Goal: Find specific page/section: Find specific page/section

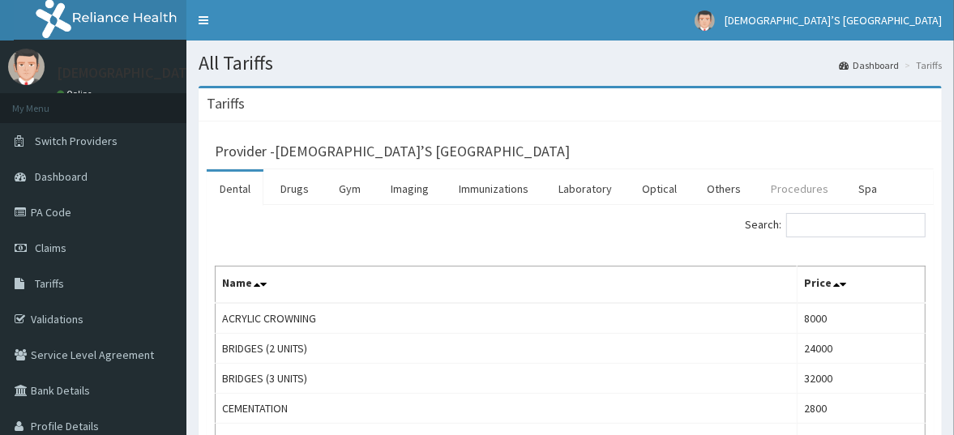
click at [769, 197] on link "Procedures" at bounding box center [799, 189] width 83 height 34
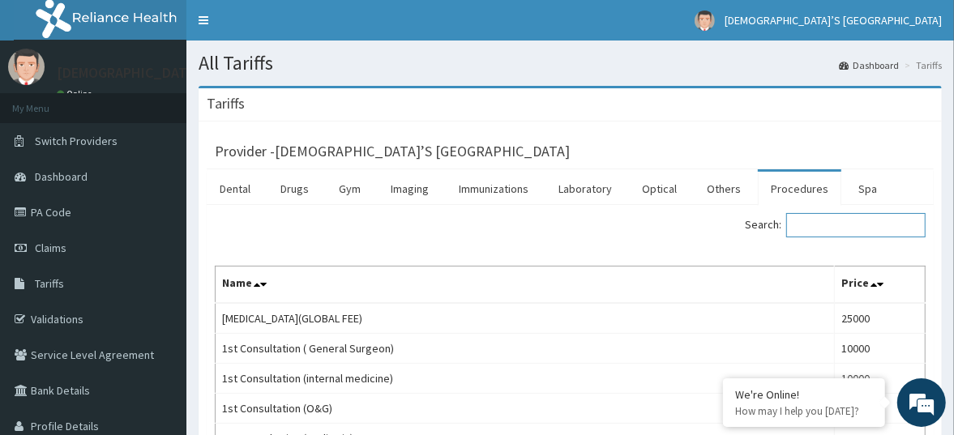
click at [814, 227] on input "Search:" at bounding box center [855, 225] width 139 height 24
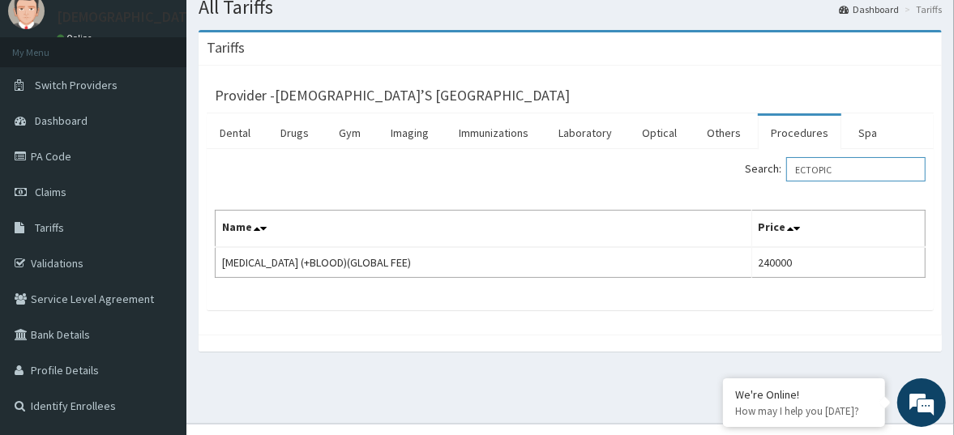
scroll to position [85, 0]
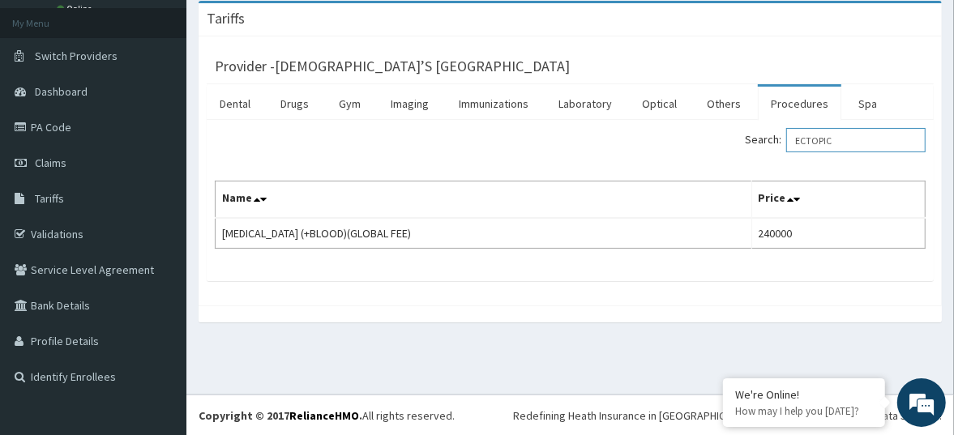
type input "ECTOPIC"
click at [266, 284] on div "Provider - GOD’S COVENANT HOSPITAL Dental Drugs Gym Imaging Immunizations Labor…" at bounding box center [570, 170] width 743 height 269
click at [57, 201] on span "Tariffs" at bounding box center [49, 198] width 29 height 15
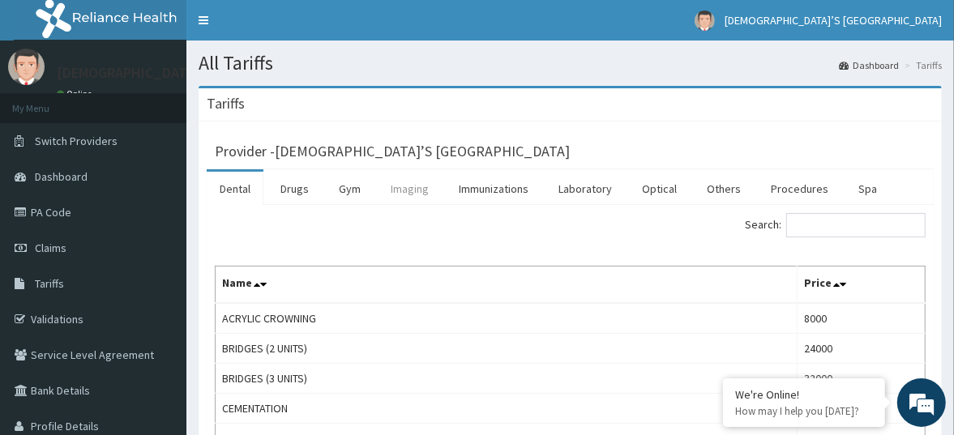
click at [404, 186] on link "Imaging" at bounding box center [410, 189] width 64 height 34
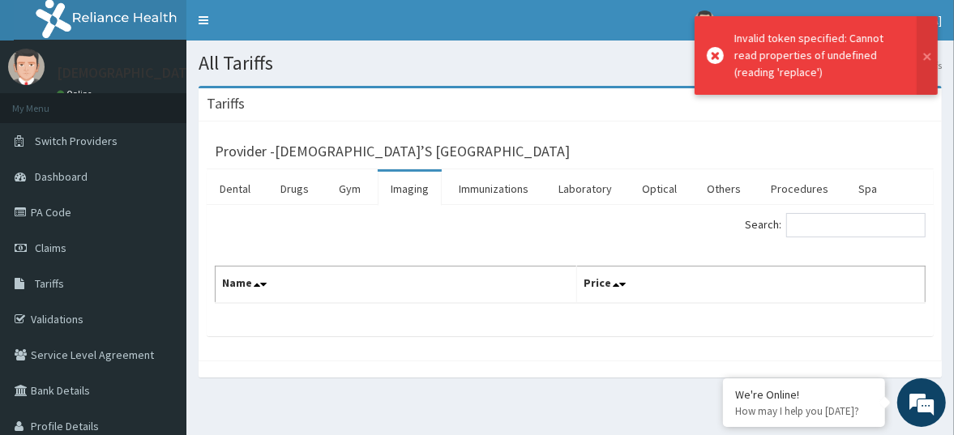
click at [404, 186] on link "Imaging" at bounding box center [410, 189] width 64 height 34
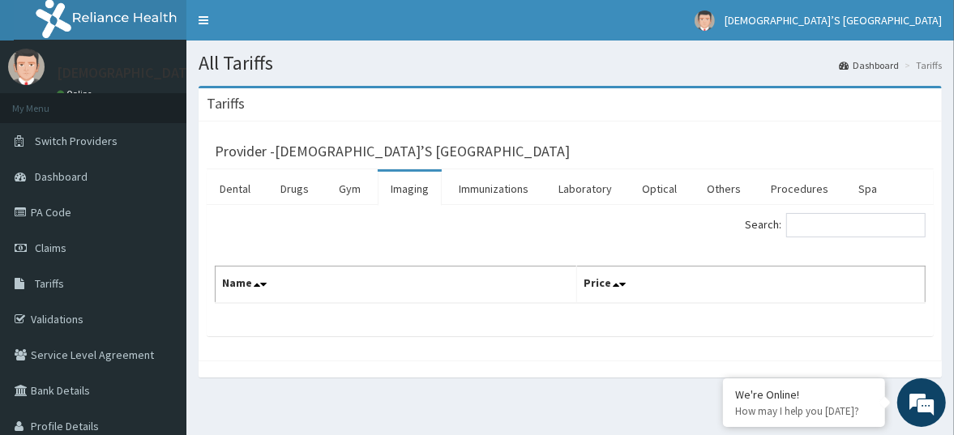
click at [406, 189] on link "Imaging" at bounding box center [410, 189] width 64 height 34
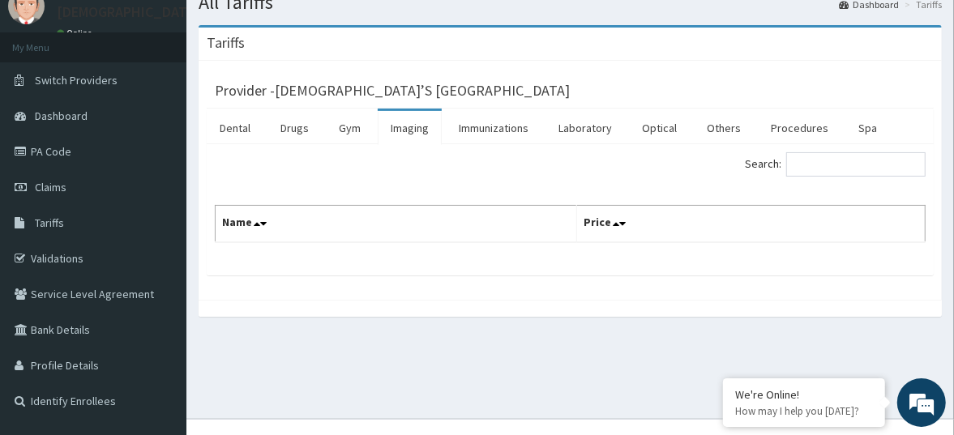
scroll to position [85, 0]
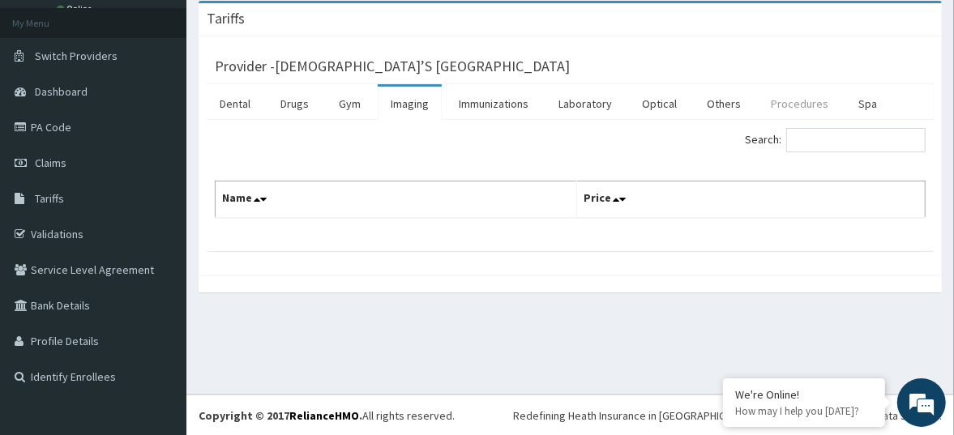
click at [784, 107] on link "Procedures" at bounding box center [799, 104] width 83 height 34
click at [478, 99] on link "Immunizations" at bounding box center [494, 104] width 96 height 34
click at [227, 102] on link "Dental" at bounding box center [235, 104] width 57 height 34
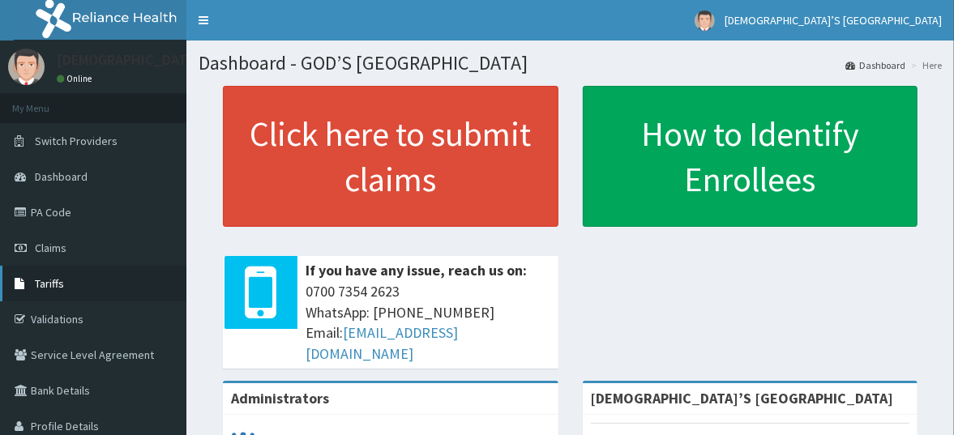
click at [52, 281] on span "Tariffs" at bounding box center [49, 283] width 29 height 15
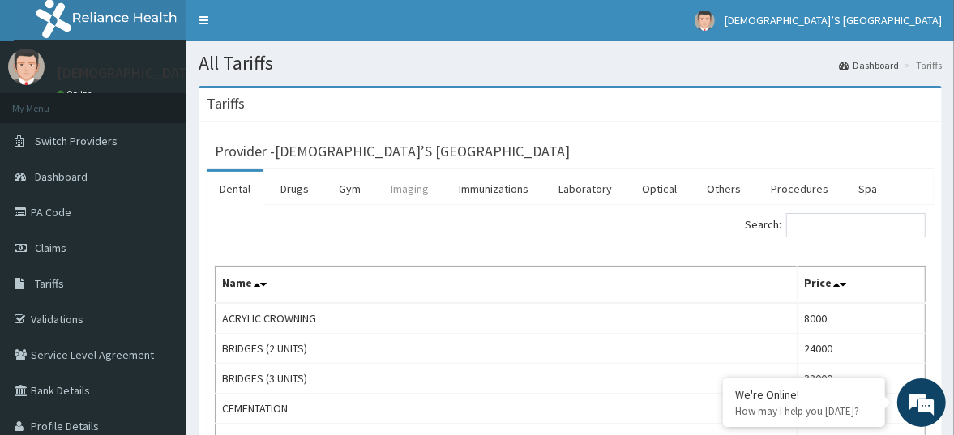
click at [393, 186] on link "Imaging" at bounding box center [410, 189] width 64 height 34
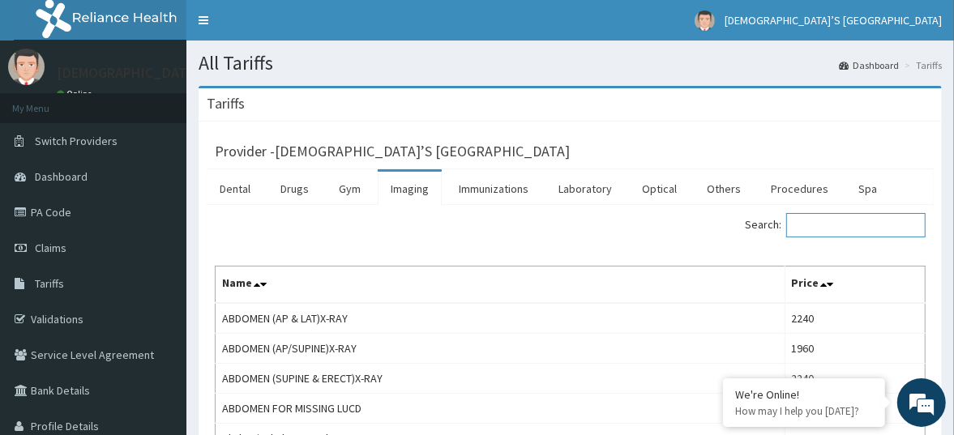
click at [814, 224] on input "Search:" at bounding box center [855, 225] width 139 height 24
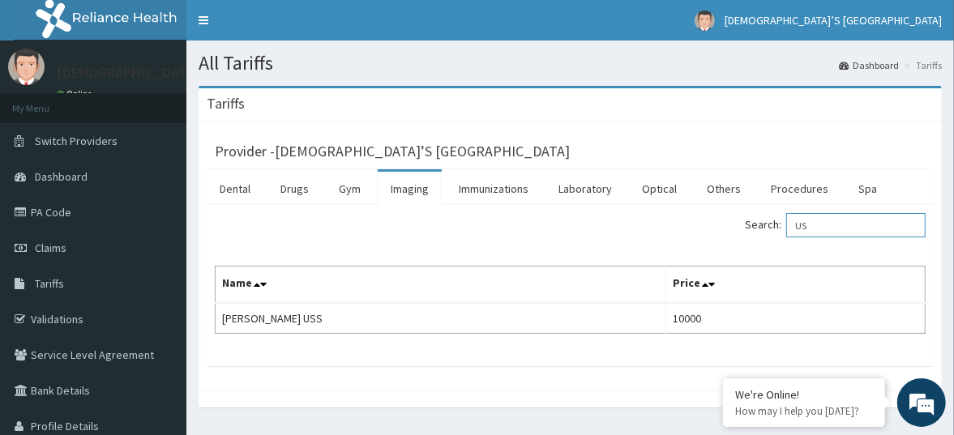
type input "U"
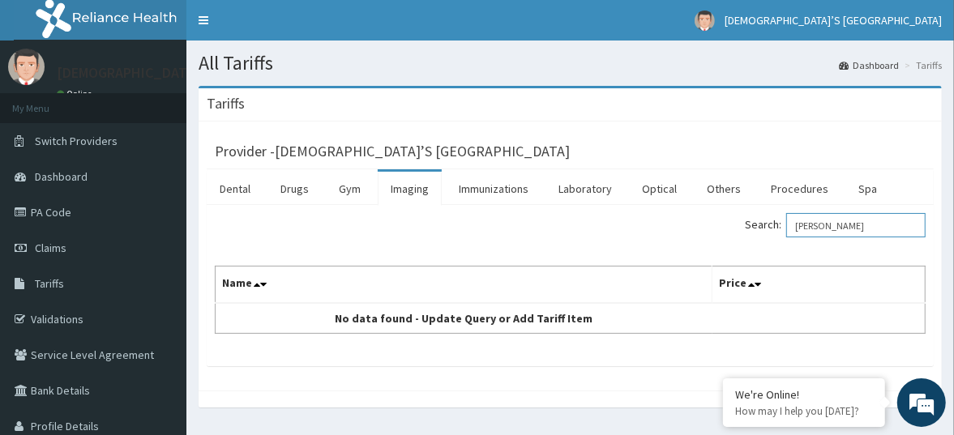
click at [841, 225] on input "TRAN" at bounding box center [855, 225] width 139 height 24
type input "T"
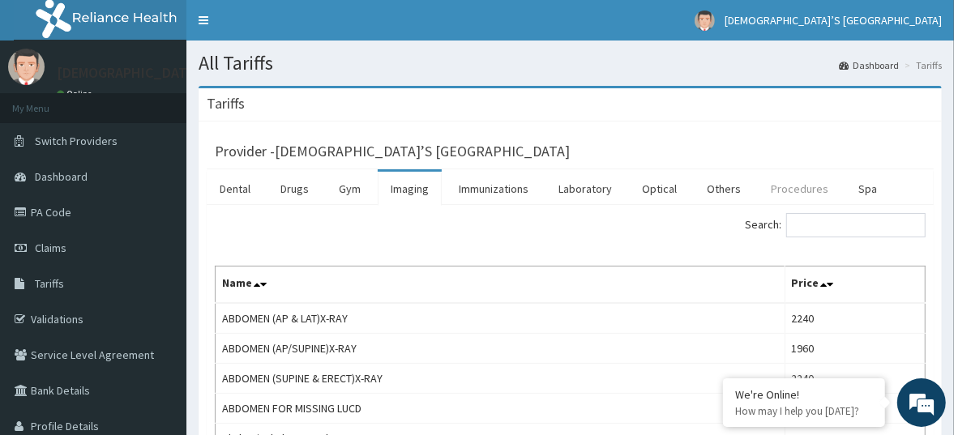
click at [779, 186] on link "Procedures" at bounding box center [799, 189] width 83 height 34
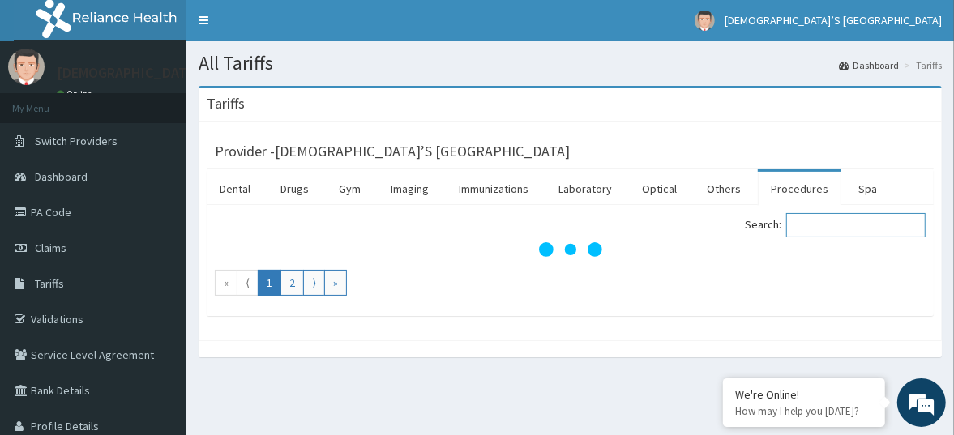
click at [817, 219] on input "Search:" at bounding box center [855, 225] width 139 height 24
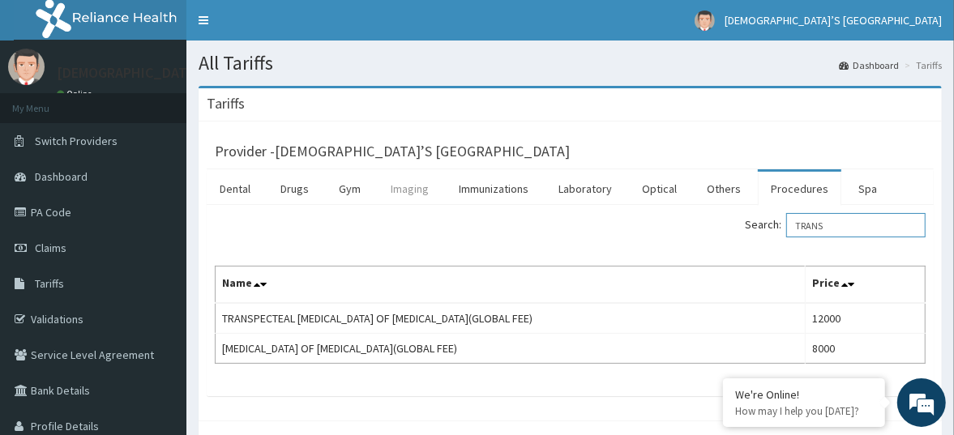
type input "TRANS"
click at [394, 195] on link "Imaging" at bounding box center [410, 189] width 64 height 34
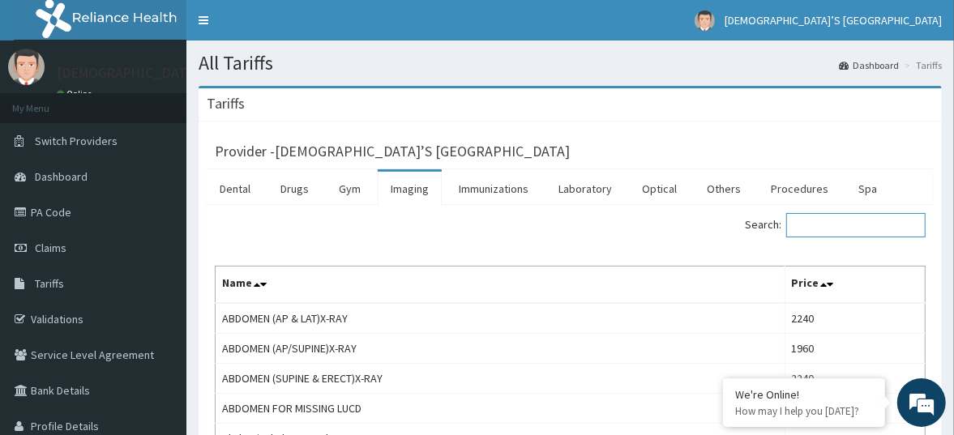
click at [818, 216] on input "Search:" at bounding box center [855, 225] width 139 height 24
type input "T"
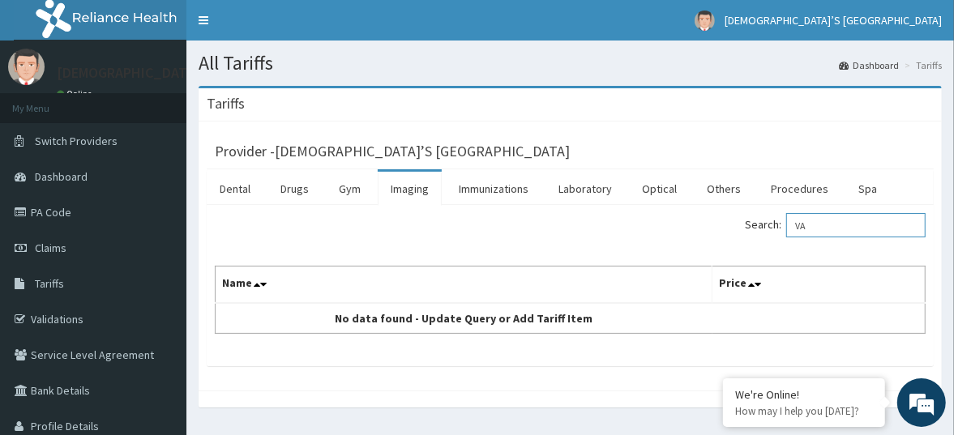
type input "V"
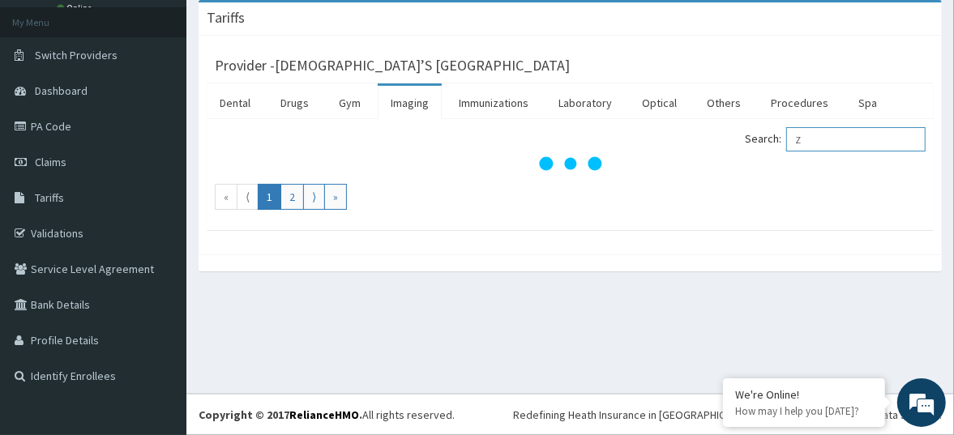
scroll to position [85, 0]
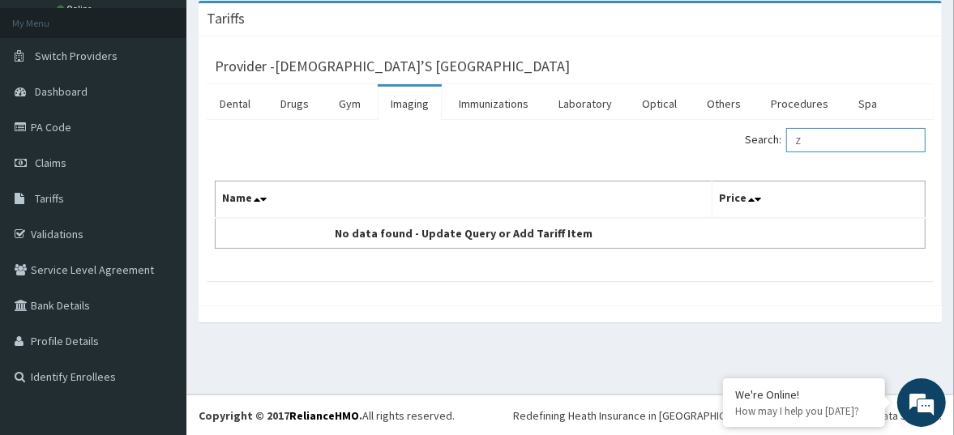
type input "Z"
